Goal: Task Accomplishment & Management: Manage account settings

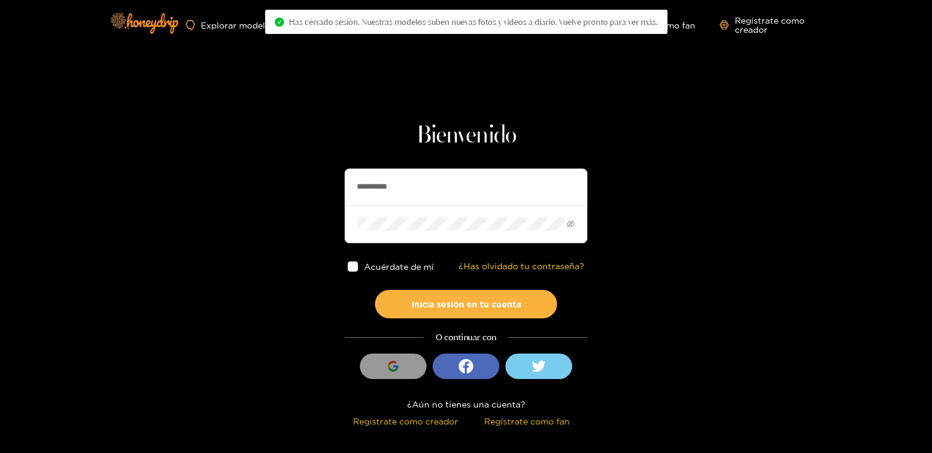
click at [369, 183] on input "**********" at bounding box center [466, 187] width 243 height 36
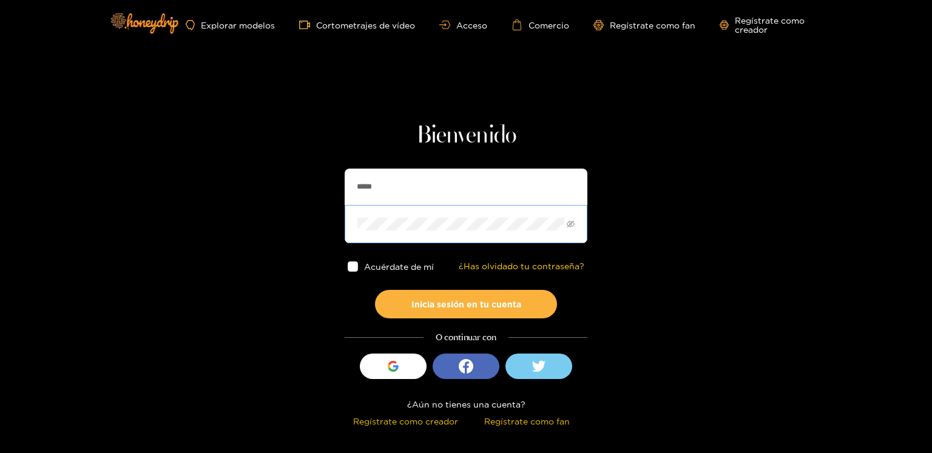
type input "******"
click at [383, 185] on input "******" at bounding box center [466, 187] width 243 height 36
click at [375, 290] on button "Inicia sesión en tu cuenta" at bounding box center [466, 304] width 182 height 29
